Goal: Task Accomplishment & Management: Manage account settings

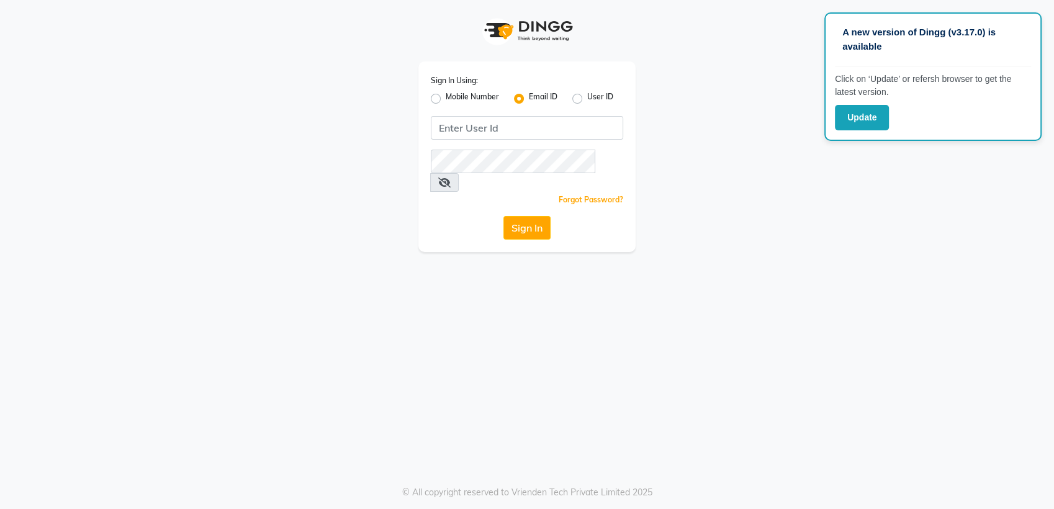
click at [922, 179] on app-login "Sign In Using: Mobile Number Email ID User ID Remember me Forgot Password? Sign…" at bounding box center [527, 126] width 1054 height 252
click at [855, 116] on button "Update" at bounding box center [862, 117] width 54 height 25
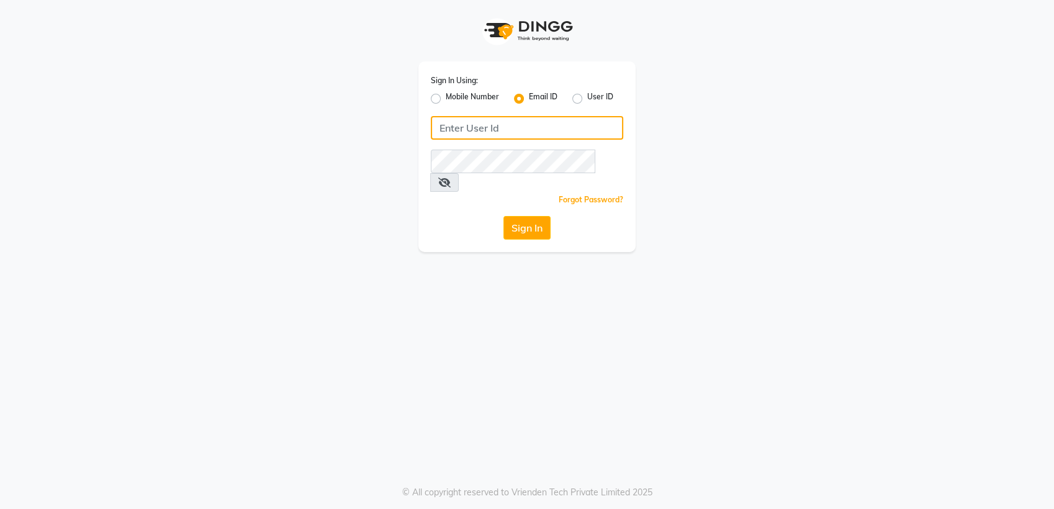
click at [523, 130] on input "Username" at bounding box center [527, 128] width 192 height 24
type input "[PERSON_NAME][EMAIL_ADDRESS][DOMAIN_NAME]"
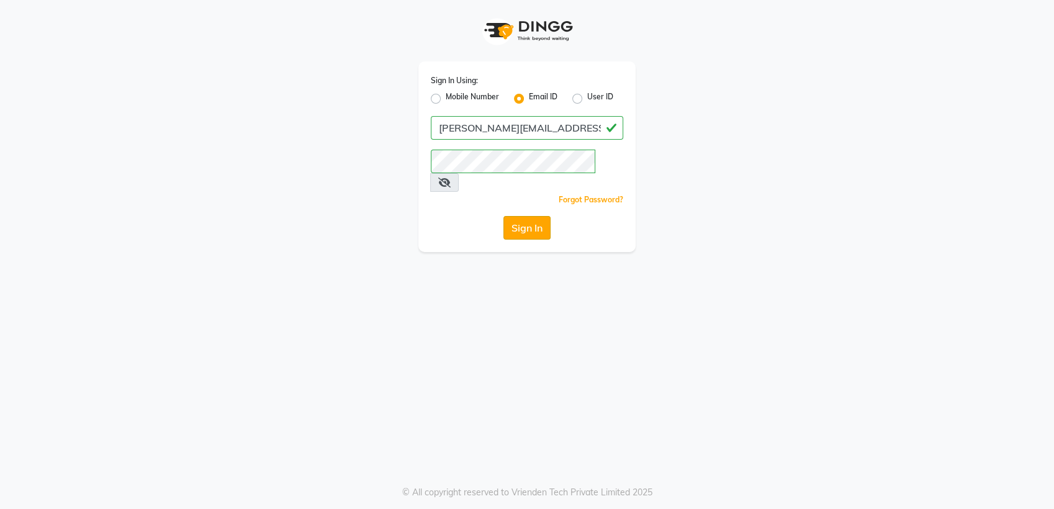
click at [534, 216] on button "Sign In" at bounding box center [526, 228] width 47 height 24
